Goal: Communication & Community: Participate in discussion

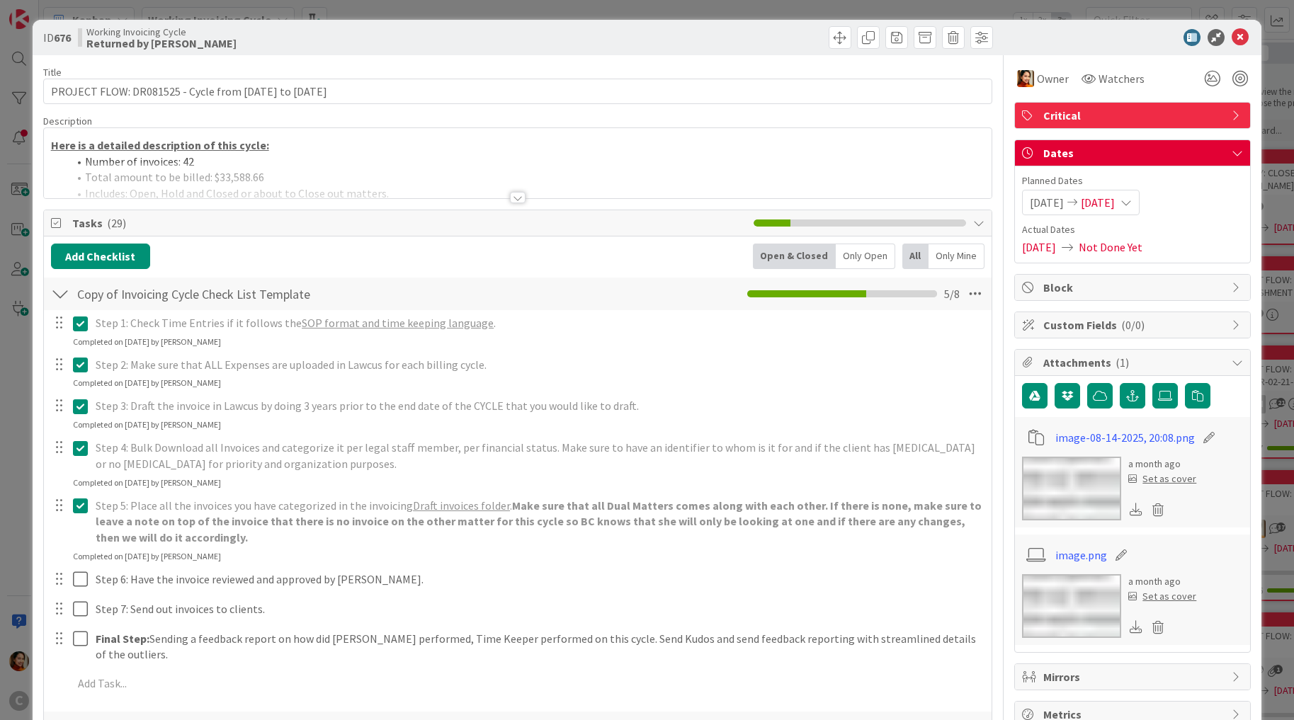
click at [23, 288] on div "ID 676 Working Invoicing Cycle Returned by [PERSON_NAME] Title 57 / 128 PROJECT…" at bounding box center [647, 360] width 1294 height 720
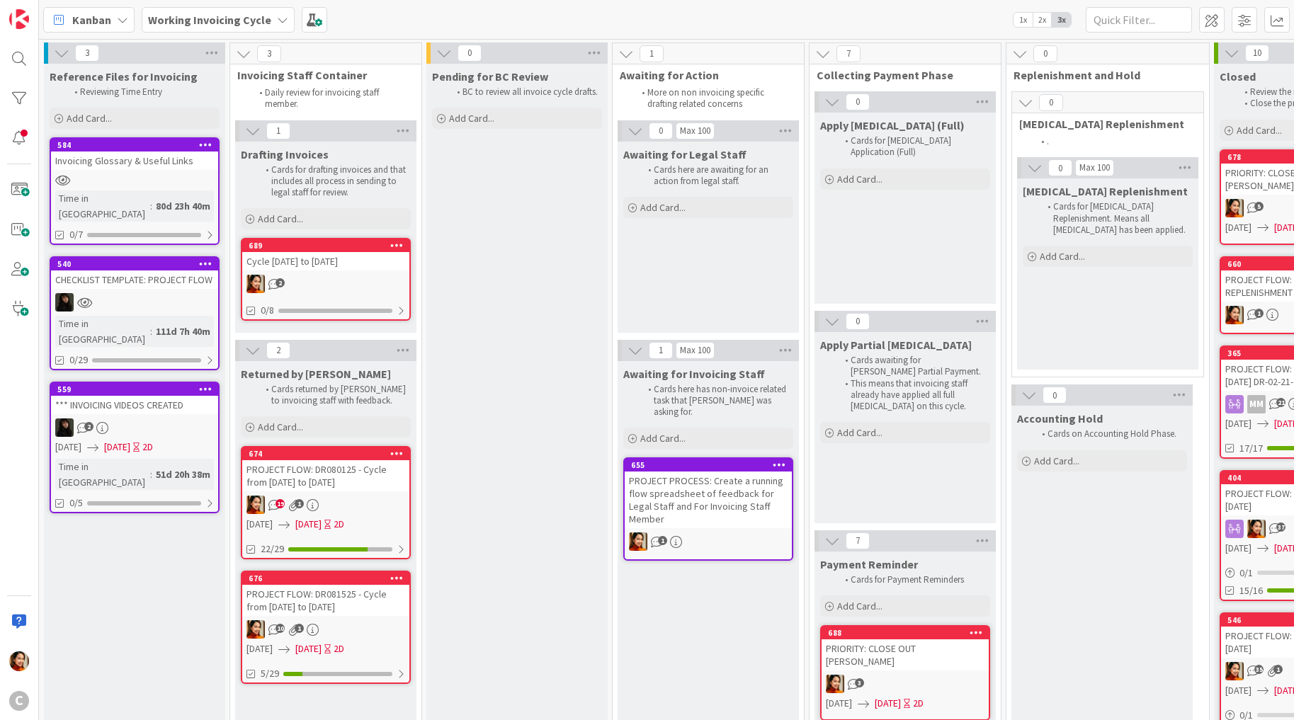
click at [343, 477] on div "PROJECT FLOW: DR080125 - Cycle from [DATE] to [DATE]" at bounding box center [325, 475] width 167 height 31
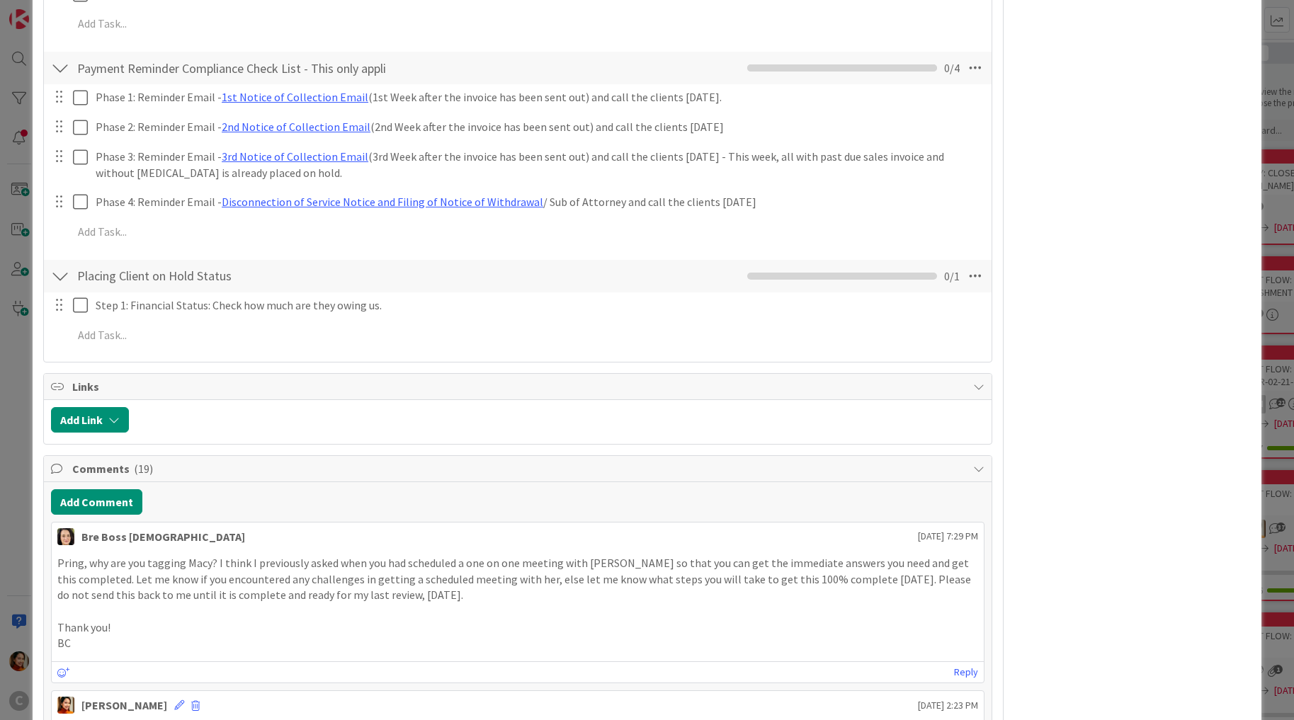
scroll to position [764, 0]
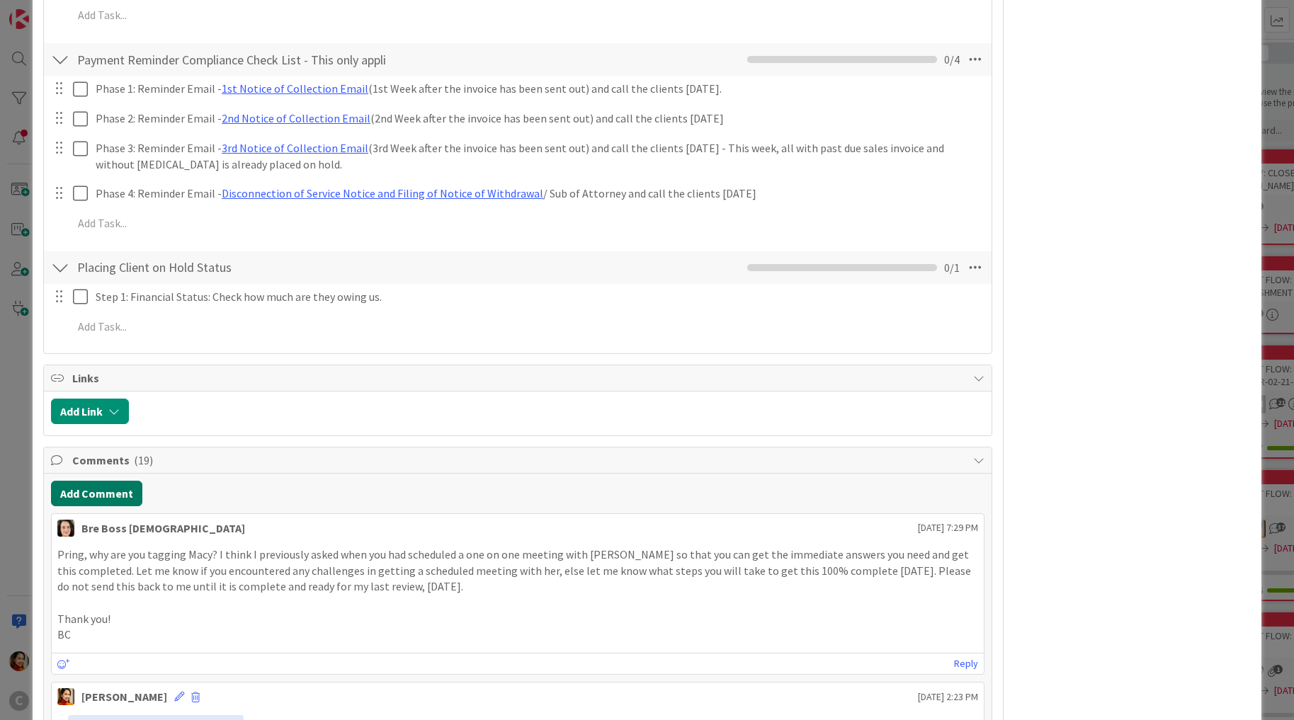
click at [110, 481] on button "Add Comment" at bounding box center [96, 494] width 91 height 26
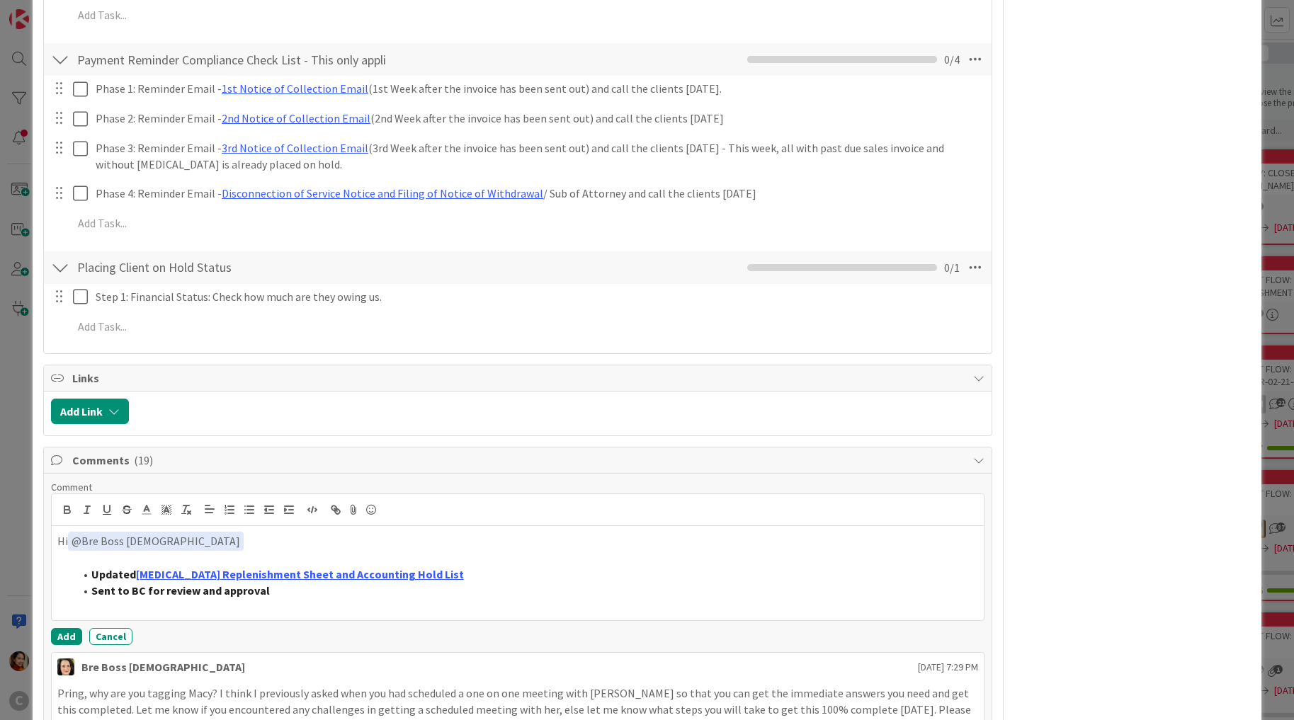
click at [320, 583] on li "Sent to BC for review and approval" at bounding box center [526, 591] width 905 height 16
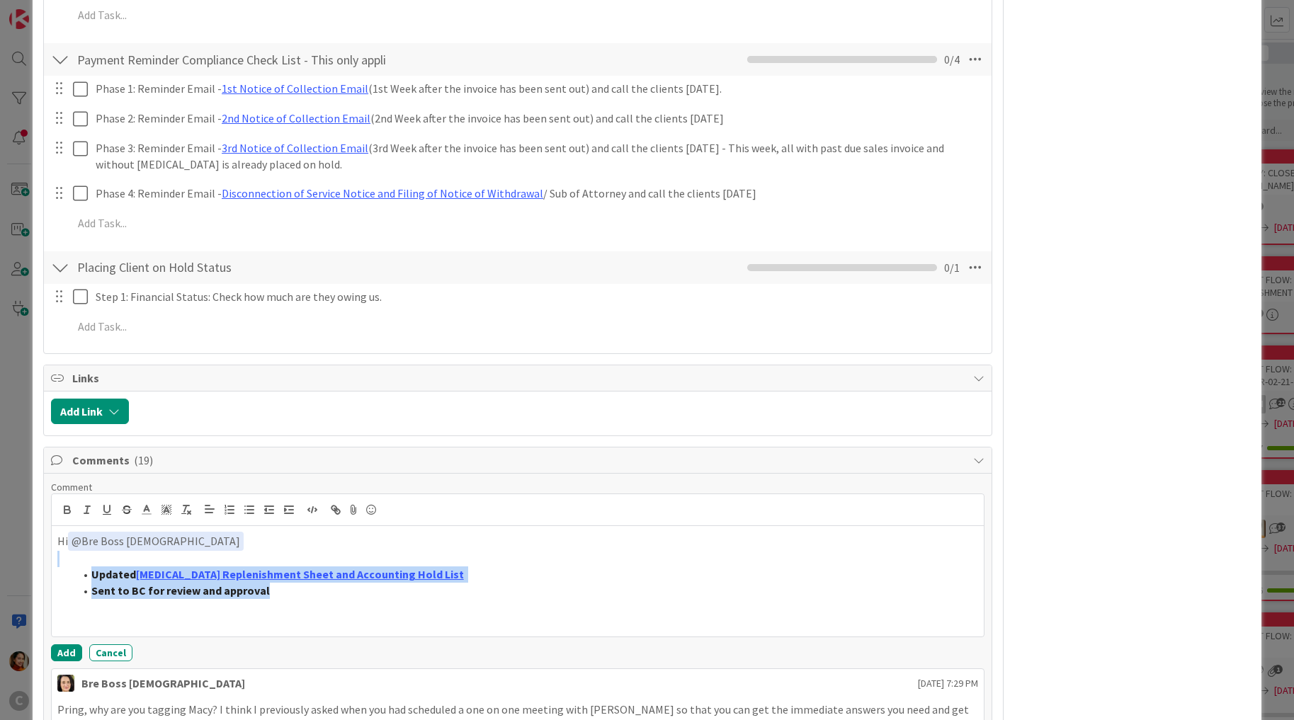
drag, startPoint x: 336, startPoint y: 568, endPoint x: 57, endPoint y: 536, distance: 280.9
click at [57, 536] on div "Hi ﻿ @ Bre Boss [DEMOGRAPHIC_DATA] ﻿ Updated [MEDICAL_DATA] Replenishment Sheet…" at bounding box center [518, 581] width 933 height 111
click at [136, 551] on p at bounding box center [518, 559] width 922 height 16
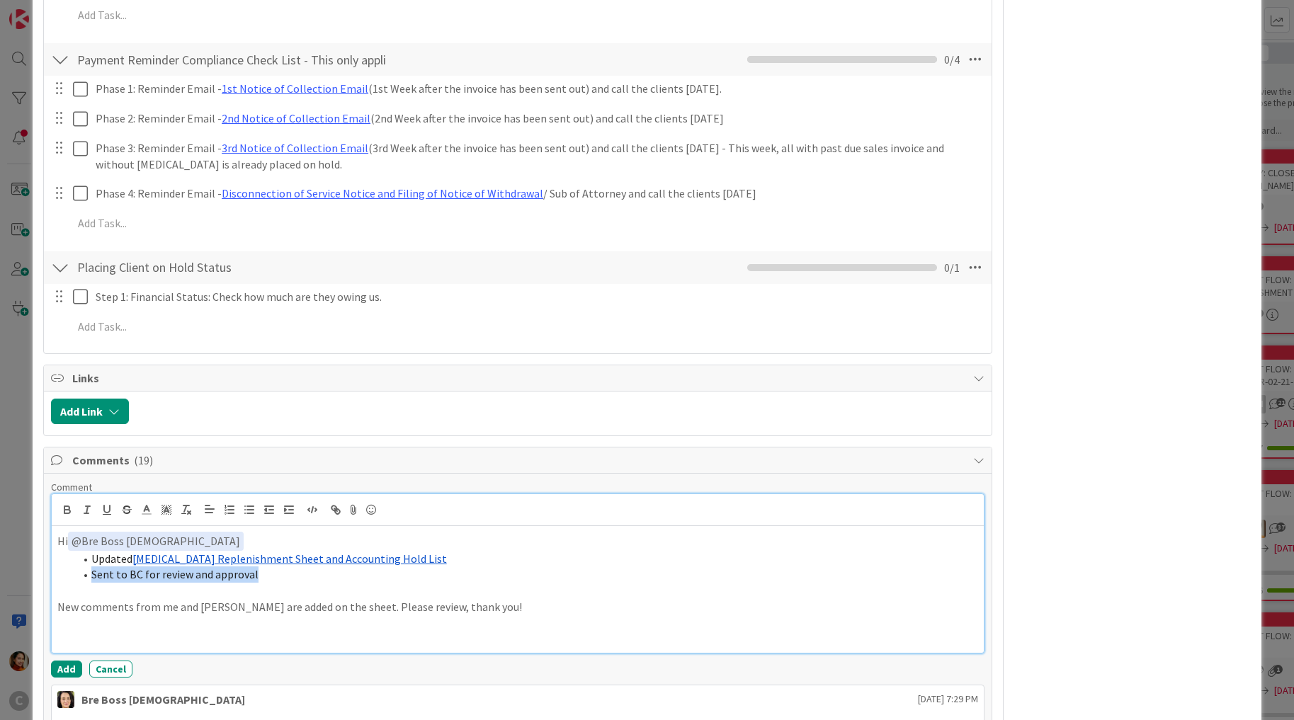
drag, startPoint x: 256, startPoint y: 558, endPoint x: 55, endPoint y: 538, distance: 202.2
click at [55, 551] on div "Hi ﻿ @ Bre Boss [DEMOGRAPHIC_DATA] ﻿ Updated [MEDICAL_DATA] Replenishment Sheet…" at bounding box center [518, 589] width 933 height 127
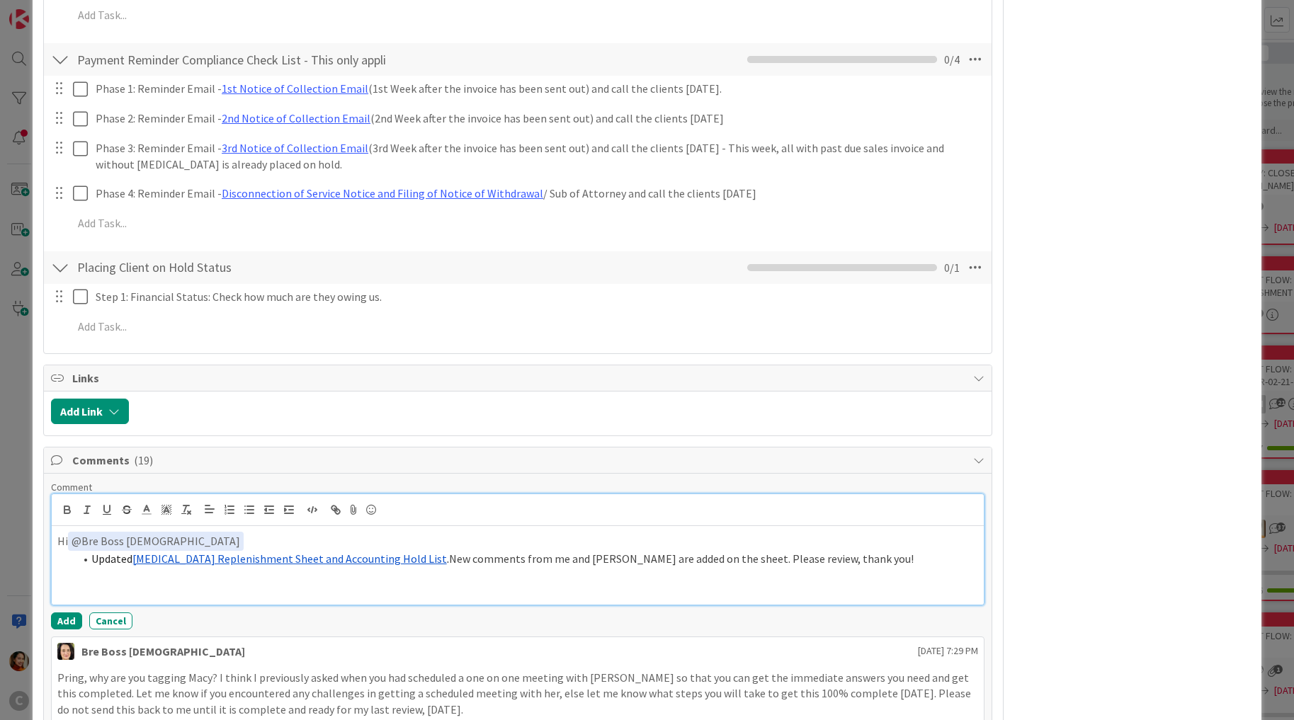
click at [92, 552] on span "Updated" at bounding box center [111, 559] width 41 height 14
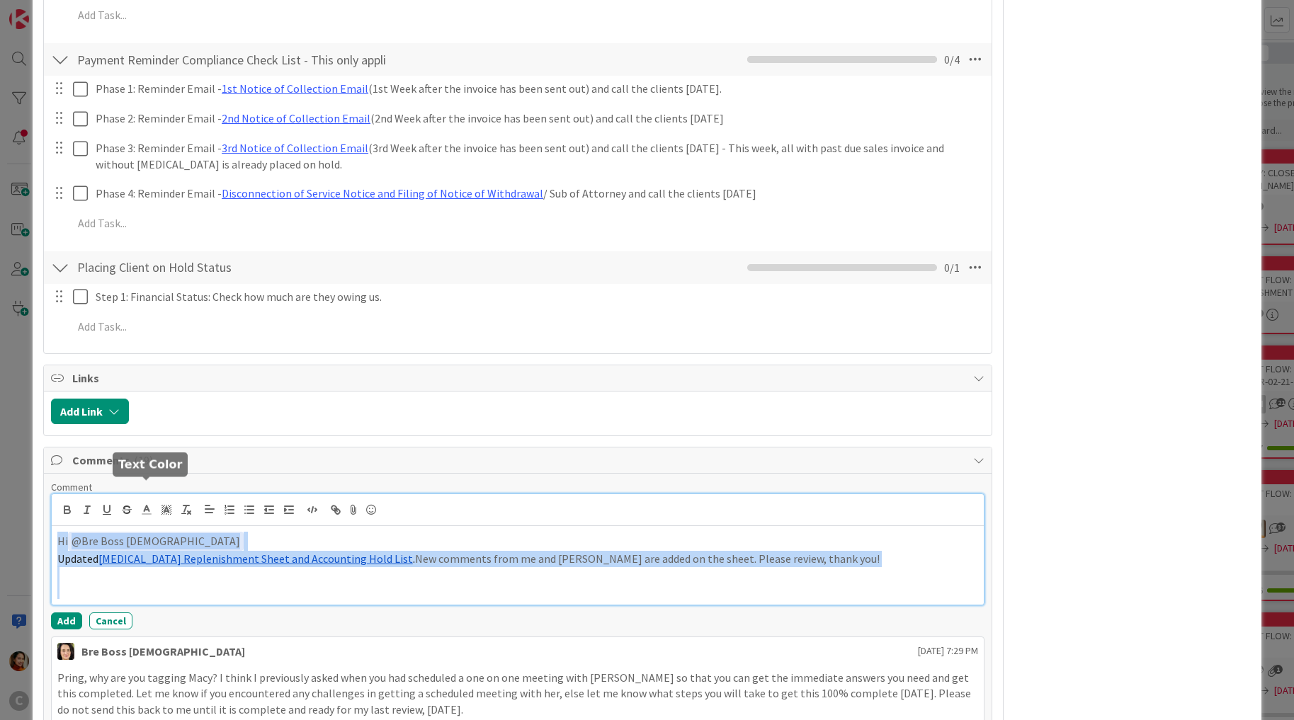
click at [150, 504] on icon at bounding box center [146, 510] width 13 height 13
click at [149, 522] on span at bounding box center [147, 527] width 11 height 11
click at [124, 567] on p at bounding box center [518, 575] width 922 height 16
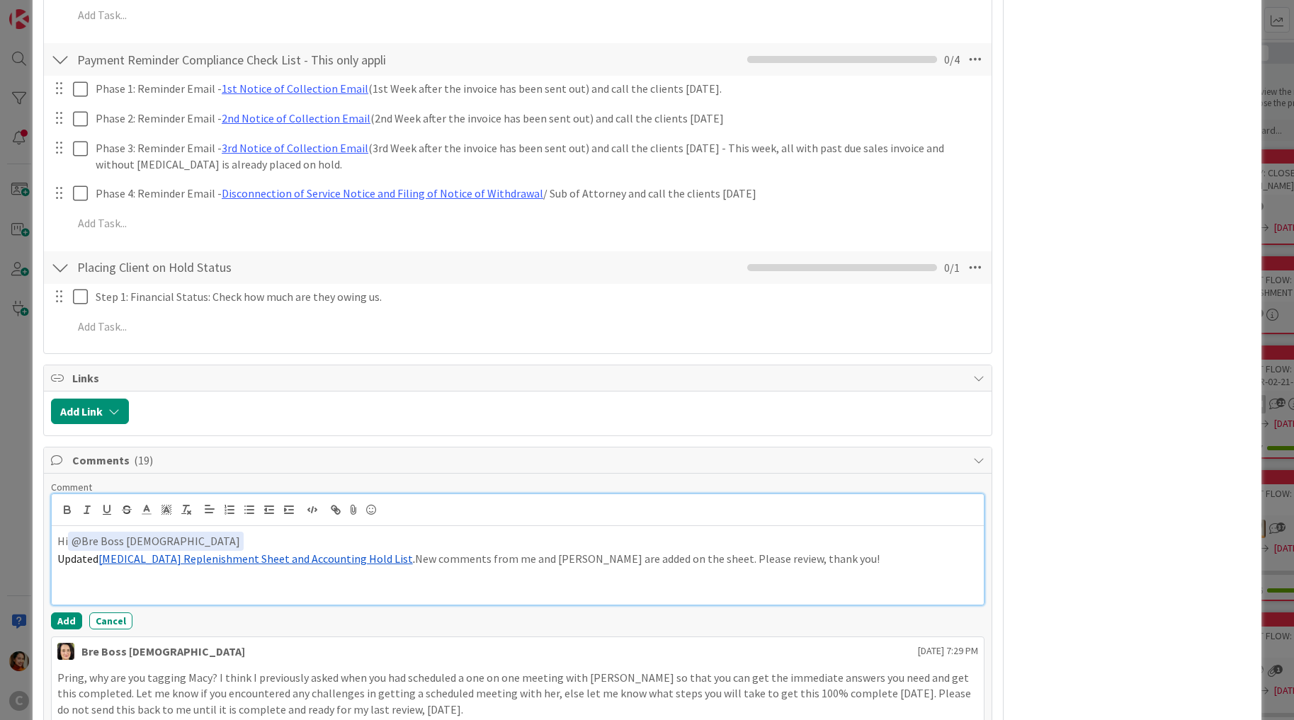
click at [773, 551] on p "Updated [MEDICAL_DATA] Replenishment Sheet and Accounting Hold List . New comme…" at bounding box center [518, 559] width 922 height 16
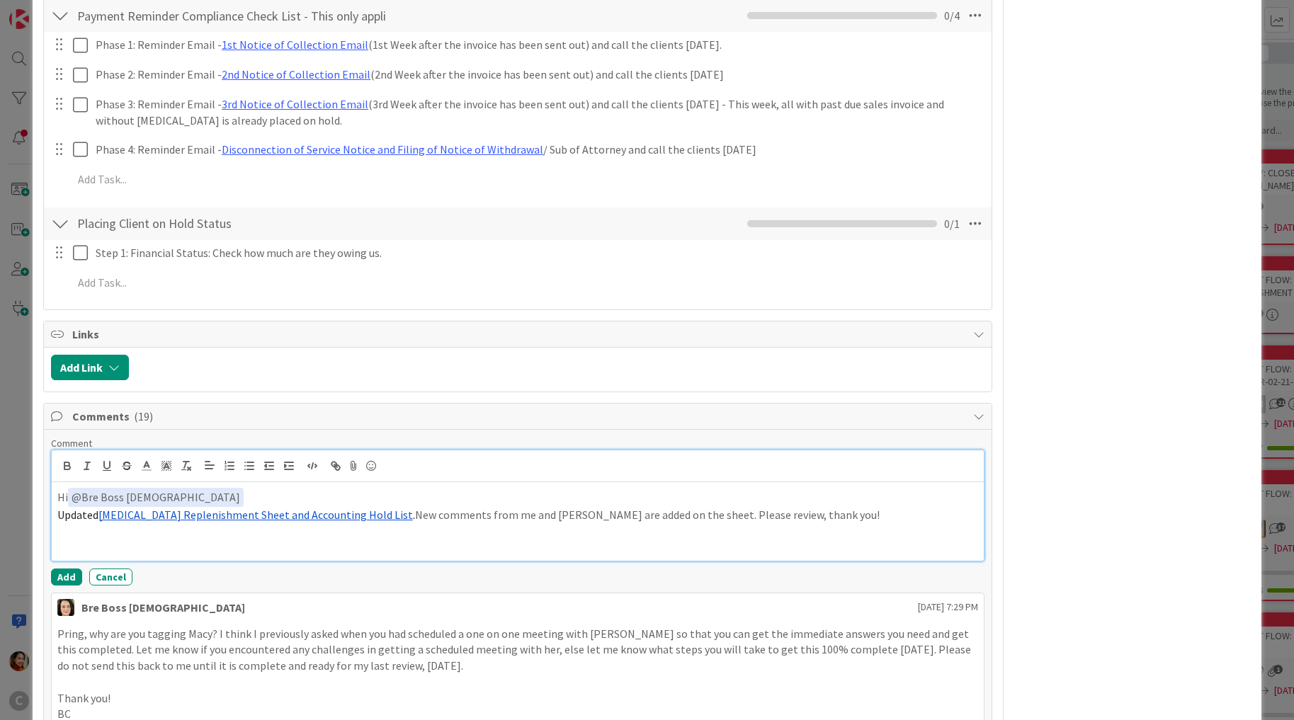
scroll to position [812, 0]
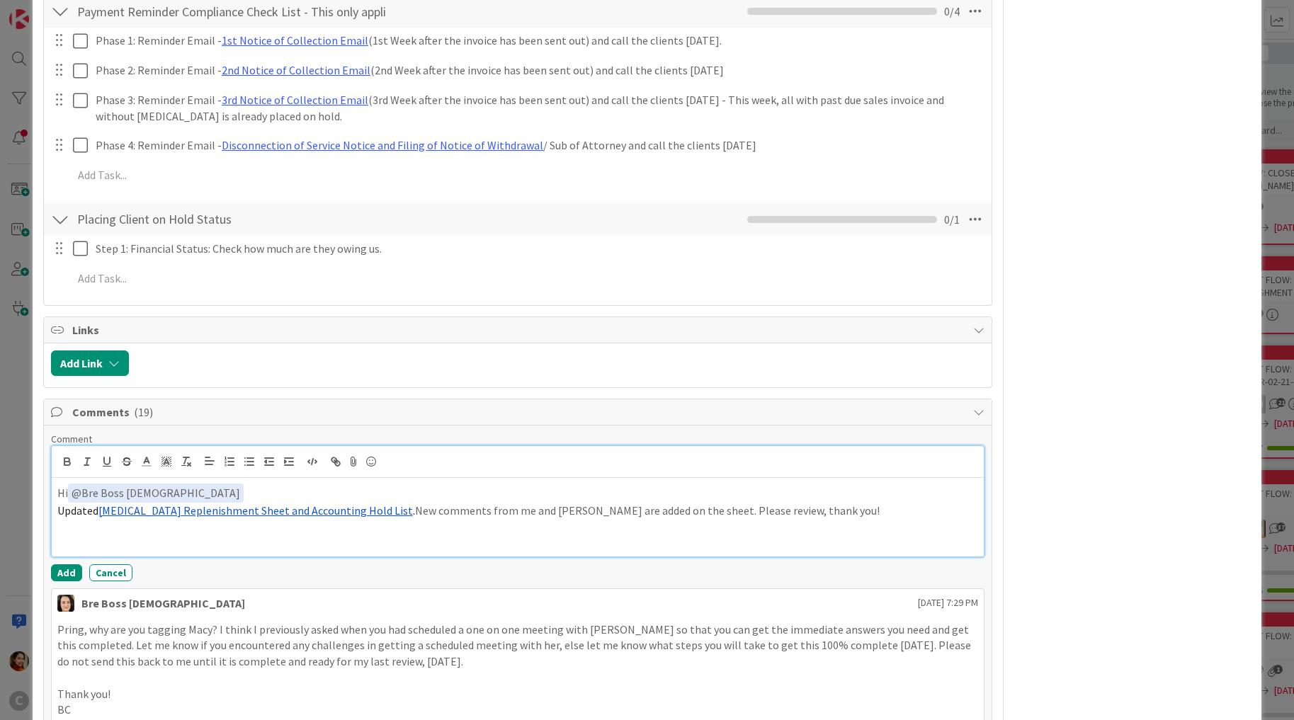
click at [786, 519] on p at bounding box center [518, 527] width 922 height 16
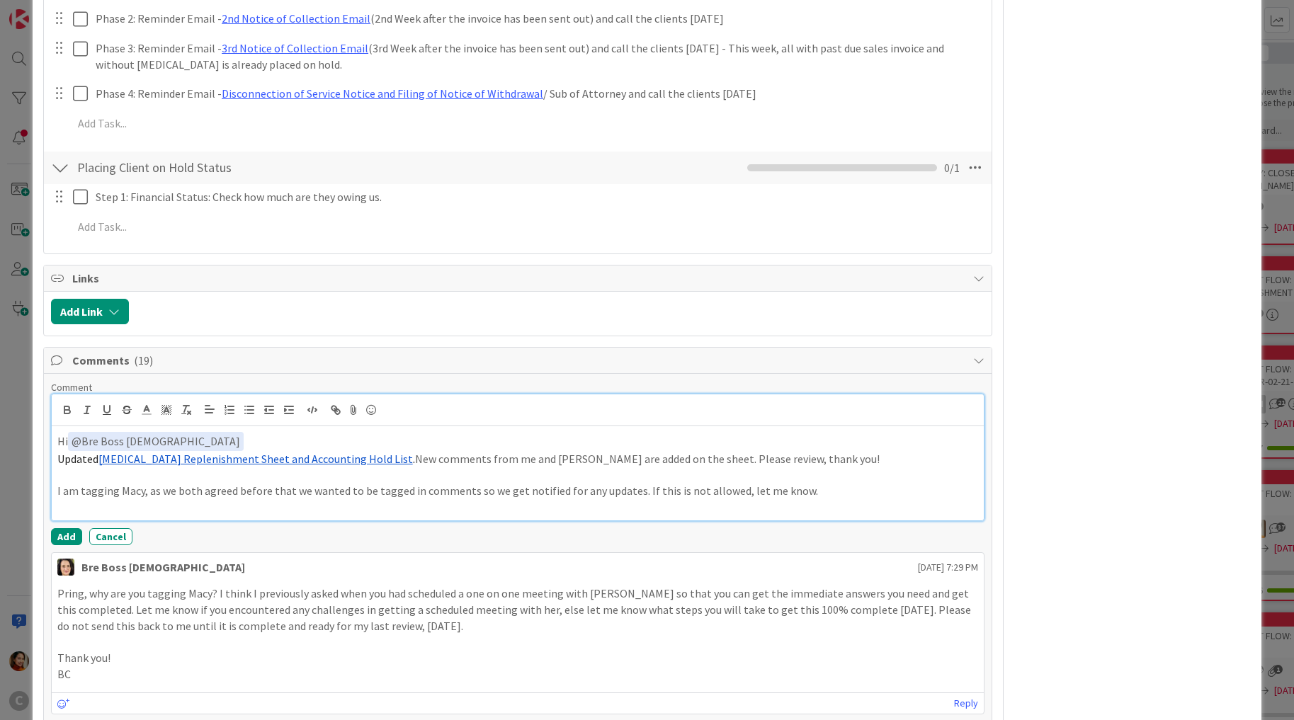
scroll to position [872, 0]
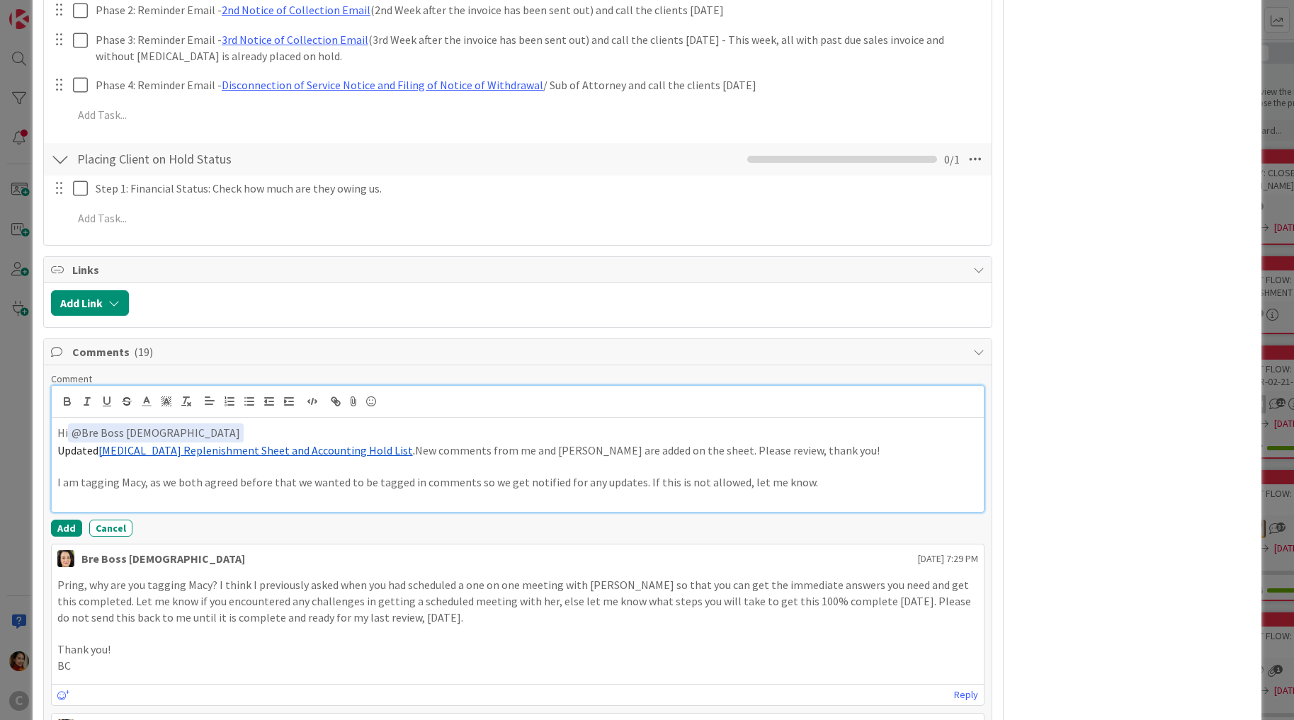
click at [291, 475] on p "I am tagging Macy, as we both agreed before that we wanted to be tagged in comm…" at bounding box center [518, 483] width 922 height 16
drag, startPoint x: 291, startPoint y: 460, endPoint x: 325, endPoint y: 460, distance: 34.0
click at [325, 475] on p "I am tagging Macy, as we both agreed before that we wanted to be tagged in comm…" at bounding box center [518, 483] width 922 height 16
click at [628, 475] on p "I am tagging [PERSON_NAME], as we both agreed before that she wanted to be tagg…" at bounding box center [518, 483] width 922 height 16
click at [859, 475] on p "I am tagging Macy, as we both agreed before that she wanted to be tagged in com…" at bounding box center [518, 483] width 922 height 16
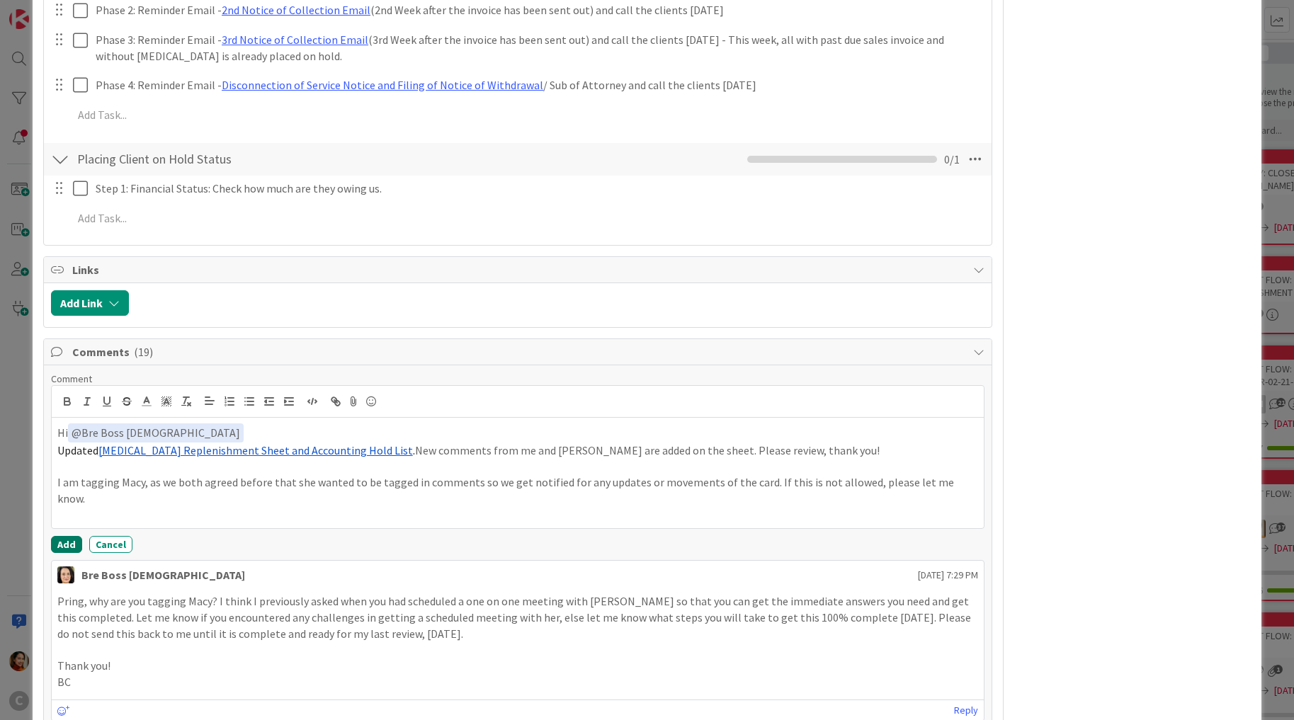
click at [69, 536] on button "Add" at bounding box center [66, 544] width 31 height 17
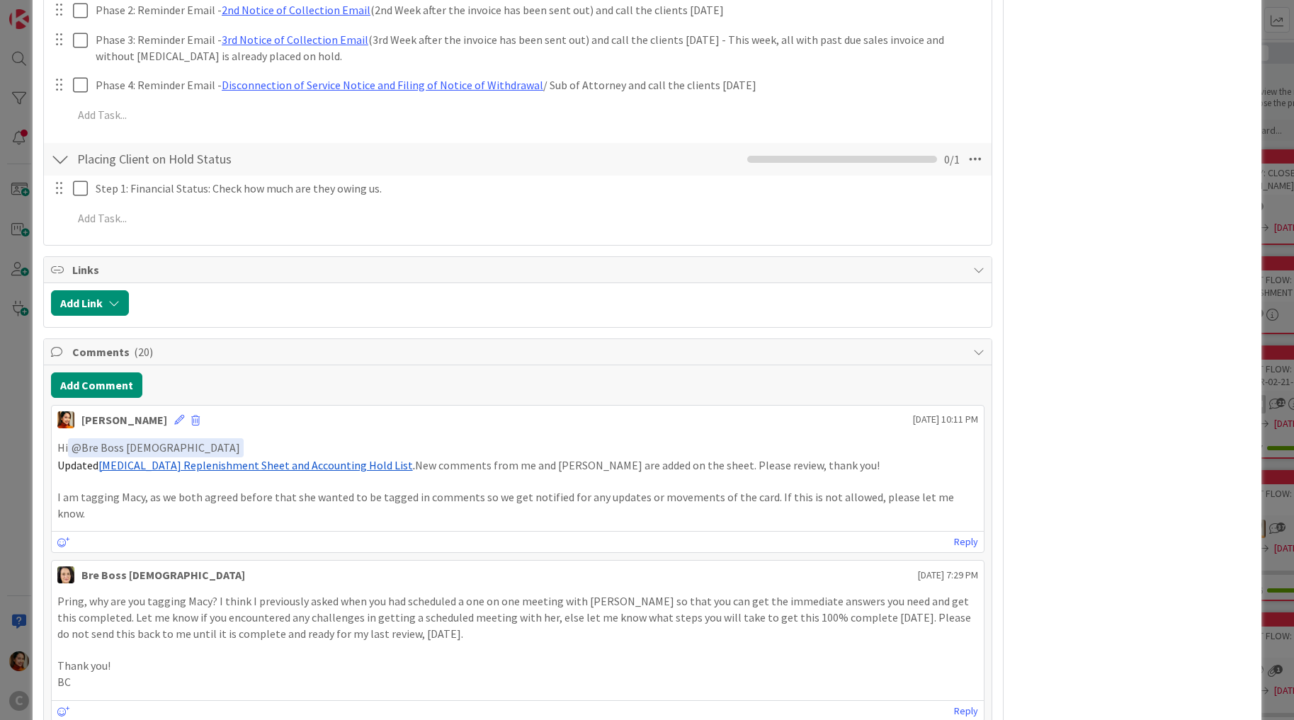
click at [9, 439] on div "ID 674 Working Invoicing Cycle Returned by [PERSON_NAME] Title 59 / 128 PROJECT…" at bounding box center [647, 360] width 1294 height 720
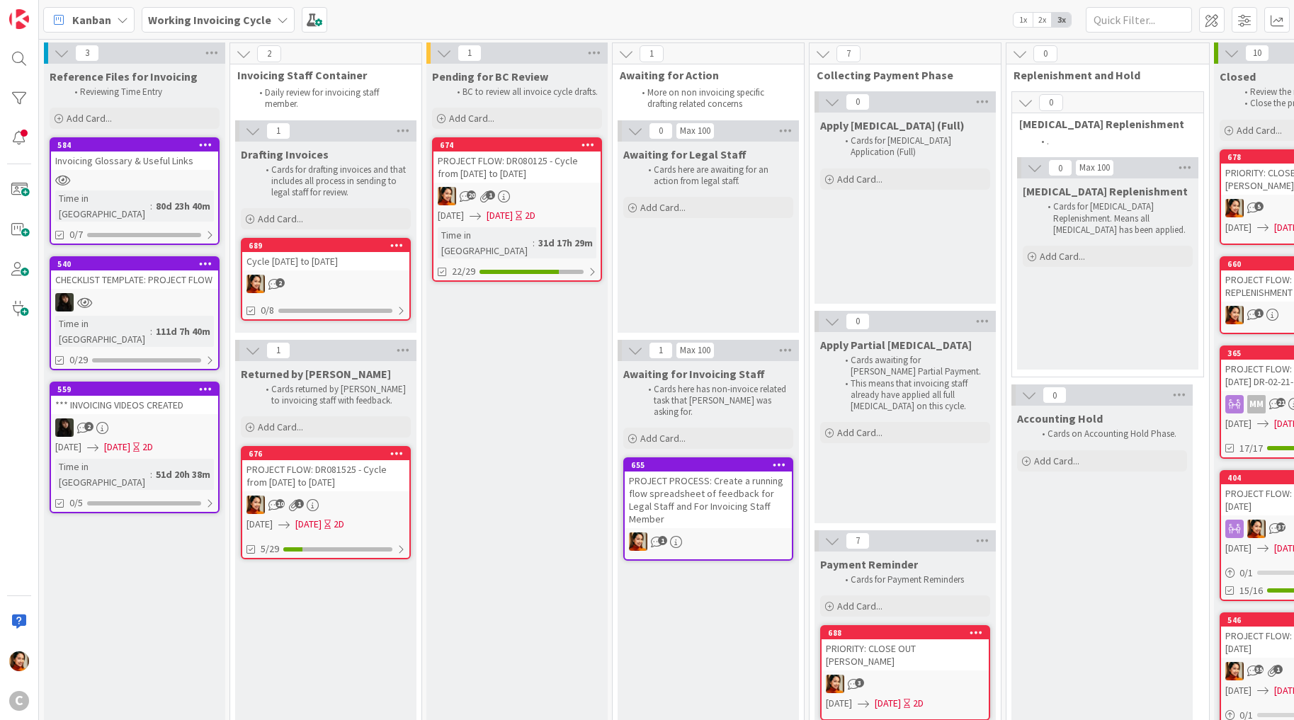
click at [373, 468] on div "PROJECT FLOW: DR081525 - Cycle from [DATE] to [DATE]" at bounding box center [325, 475] width 167 height 31
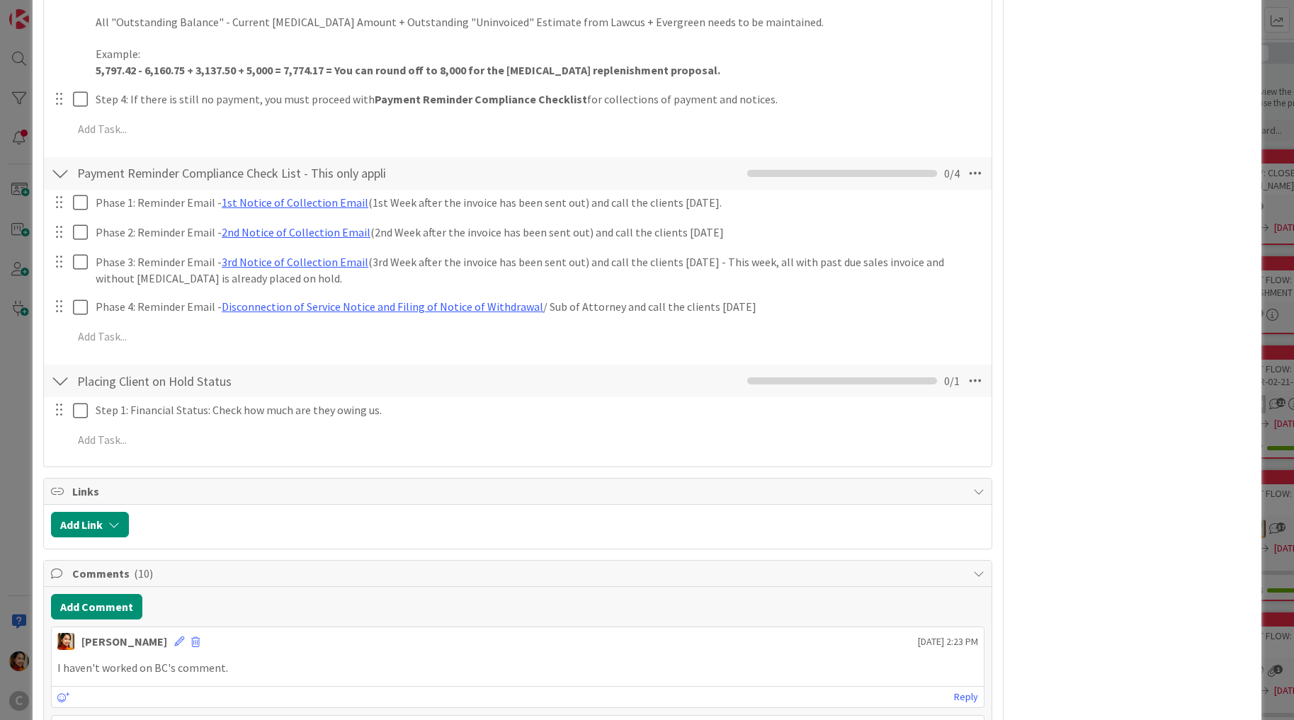
scroll to position [1561, 0]
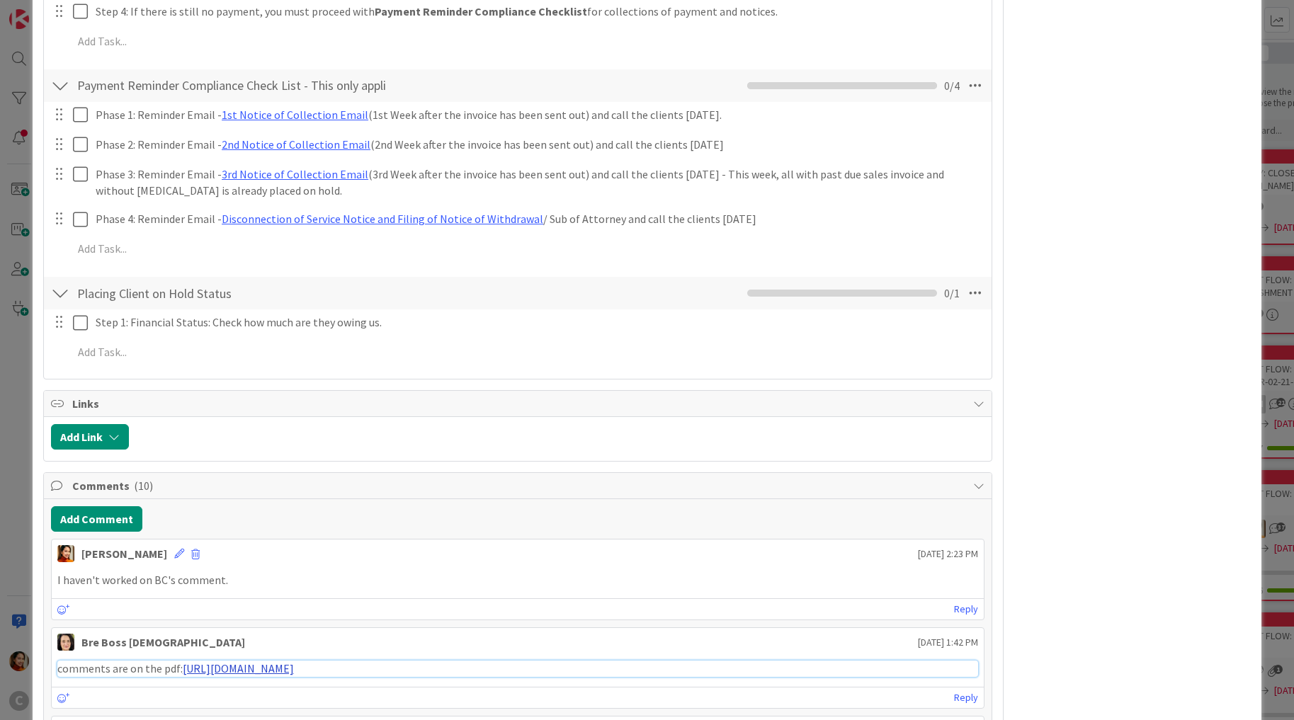
click at [239, 662] on link "[URL][DOMAIN_NAME]" at bounding box center [238, 669] width 111 height 14
